Goal: Learn about a topic

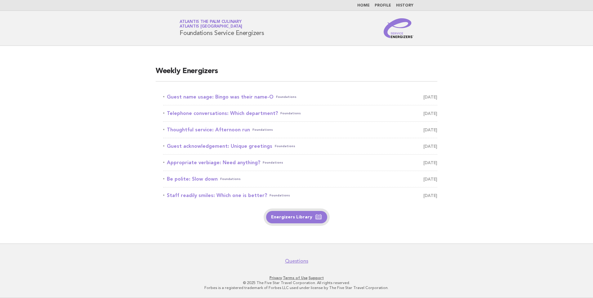
click at [300, 220] on link "Energizers Library" at bounding box center [296, 217] width 61 height 12
click at [247, 97] on link "Guest name usage: Bingo was their name-O Foundations October 12" at bounding box center [300, 97] width 274 height 9
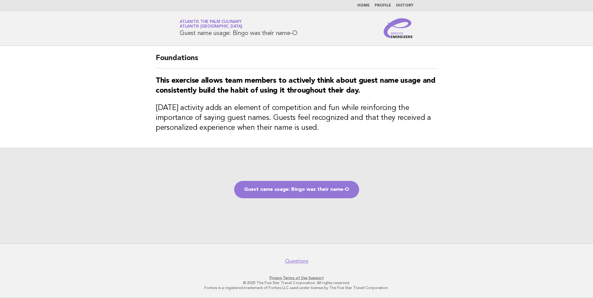
click at [299, 199] on div "Guest name usage: Bingo was their name-O" at bounding box center [296, 196] width 593 height 96
click at [295, 196] on link "Guest name usage: Bingo was their name-O" at bounding box center [296, 189] width 125 height 17
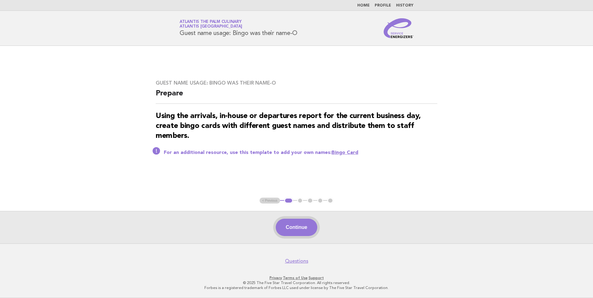
click at [307, 224] on button "Continue" at bounding box center [296, 227] width 41 height 17
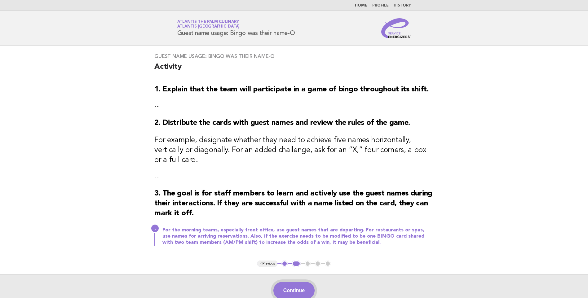
click at [296, 282] on button "Continue" at bounding box center [293, 290] width 41 height 17
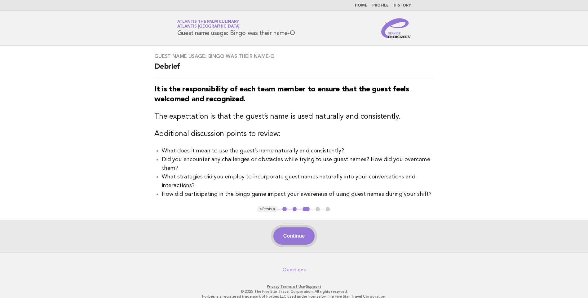
click at [294, 239] on button "Continue" at bounding box center [293, 236] width 41 height 17
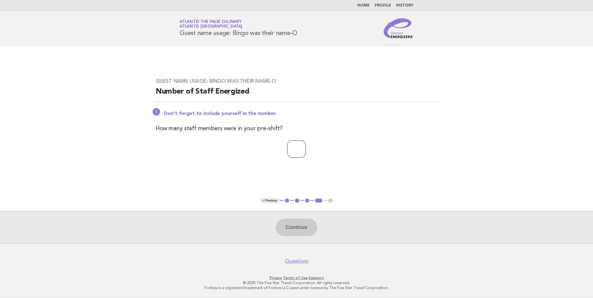
click at [292, 143] on input "number" at bounding box center [296, 148] width 19 height 17
type input "**"
click at [289, 227] on button "Continue" at bounding box center [296, 227] width 41 height 17
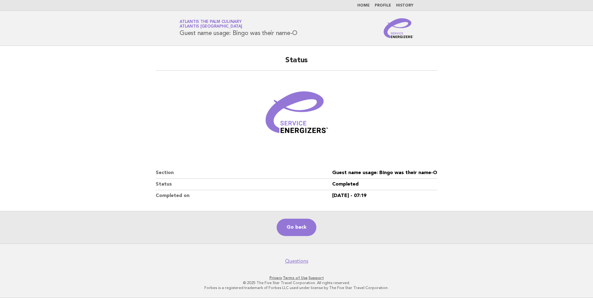
click at [86, 96] on main "Status Section Guest name usage: Bingo was their name-O Status Completed Comple…" at bounding box center [296, 145] width 593 height 198
